Goal: Task Accomplishment & Management: Use online tool/utility

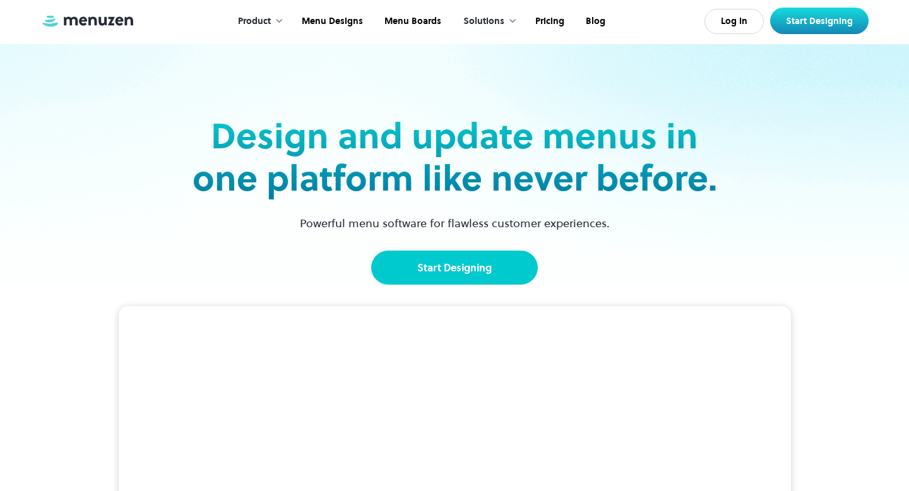
click at [463, 255] on link "Start Designing" at bounding box center [454, 268] width 167 height 34
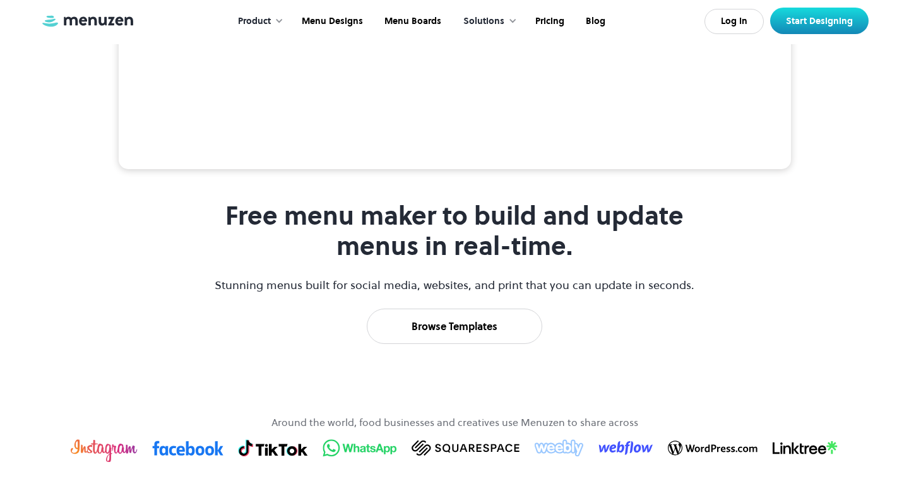
scroll to position [471, 0]
